Goal: Information Seeking & Learning: Learn about a topic

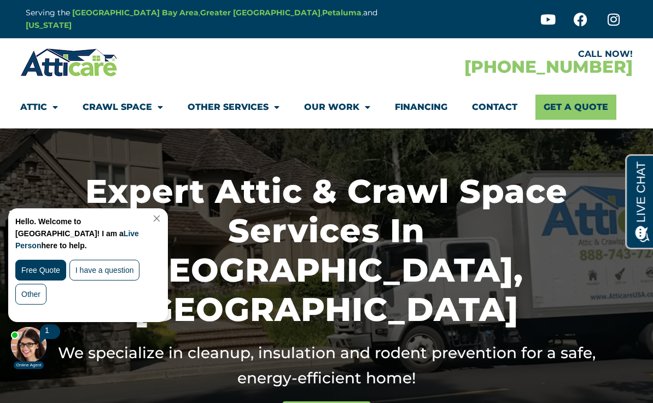
click at [163, 215] on link "Close Chat" at bounding box center [155, 218] width 15 height 8
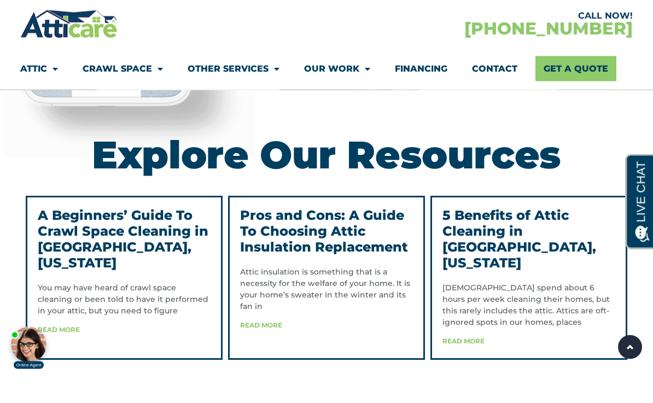
scroll to position [2515, 0]
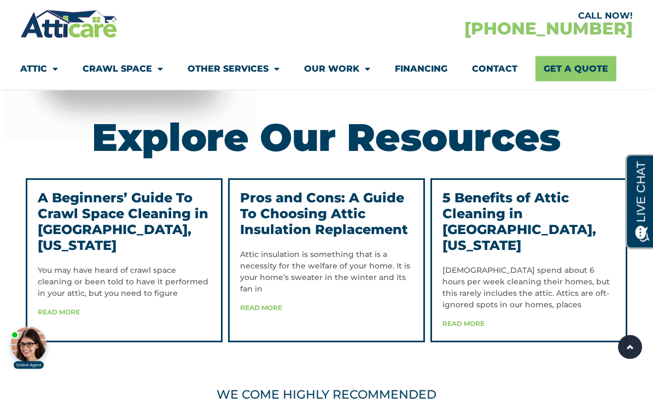
click at [292, 216] on link "Pros and Cons: A Guide To Choosing Attic Insulation Replacement" at bounding box center [324, 214] width 168 height 48
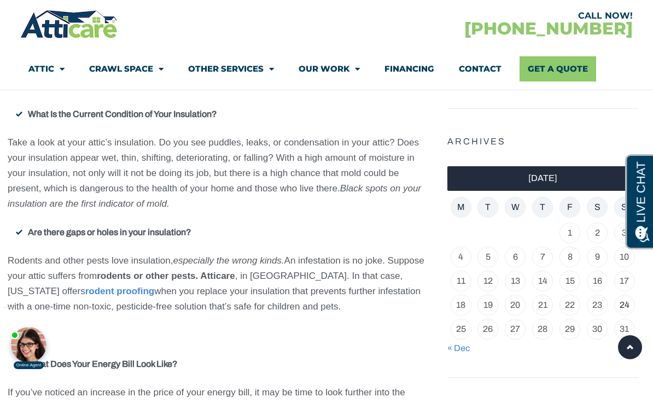
scroll to position [800, 0]
click at [56, 73] on span "Menu" at bounding box center [59, 69] width 10 height 19
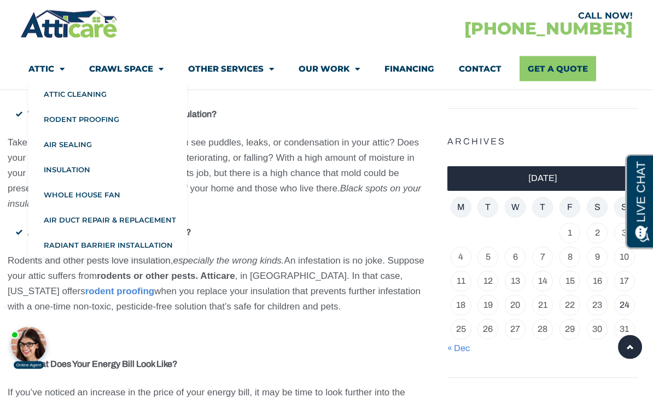
scroll to position [800, 0]
click at [63, 170] on link "Insulation" at bounding box center [107, 169] width 159 height 25
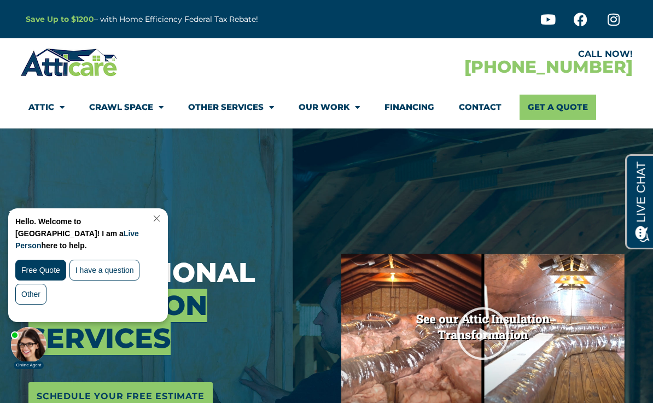
click at [163, 219] on link "Close Chat" at bounding box center [155, 218] width 15 height 8
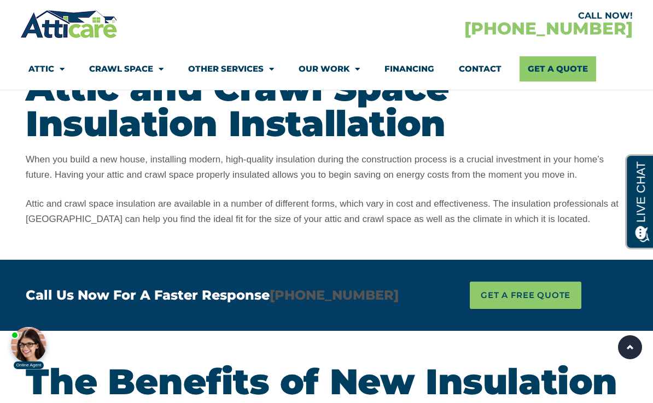
scroll to position [2067, 0]
